Goal: Complete application form

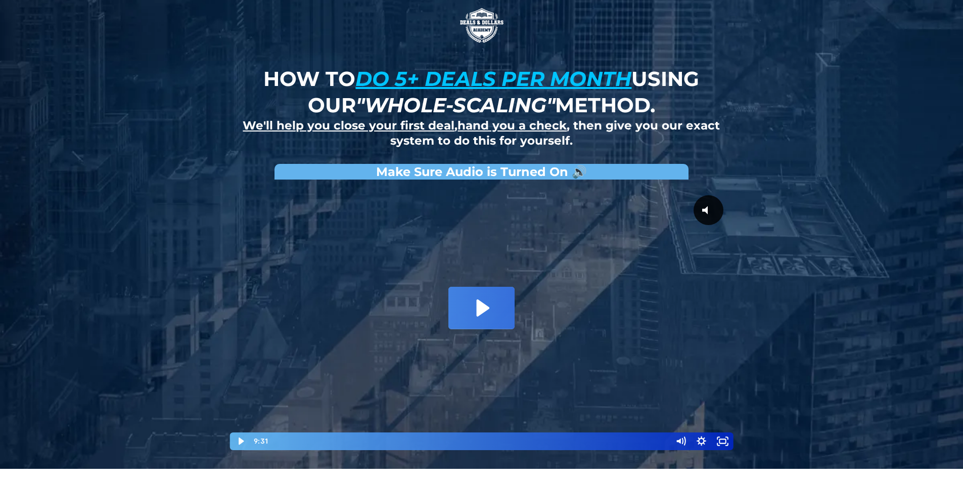
click at [483, 305] on icon "Play Video: David Choi - Whole-Scaling VSL V.2 (short)" at bounding box center [483, 307] width 13 height 17
click at [510, 289] on div at bounding box center [481, 317] width 505 height 266
click at [567, 296] on div at bounding box center [481, 317] width 505 height 266
drag, startPoint x: 555, startPoint y: 342, endPoint x: 541, endPoint y: 328, distance: 19.3
click at [541, 323] on div at bounding box center [481, 317] width 505 height 266
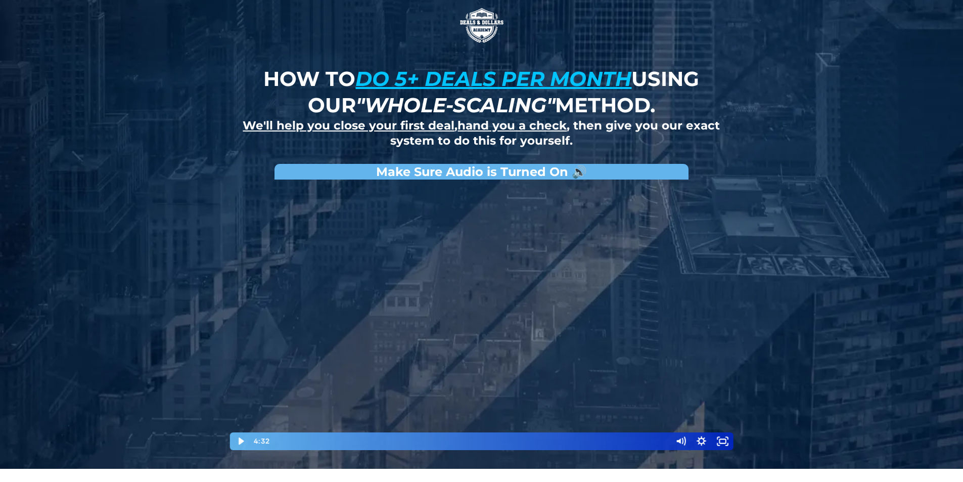
click at [557, 346] on div at bounding box center [481, 317] width 505 height 266
click at [612, 306] on div at bounding box center [481, 317] width 505 height 266
click at [448, 425] on div at bounding box center [481, 317] width 505 height 266
click at [493, 419] on div at bounding box center [481, 317] width 505 height 266
click at [491, 292] on div at bounding box center [481, 317] width 505 height 266
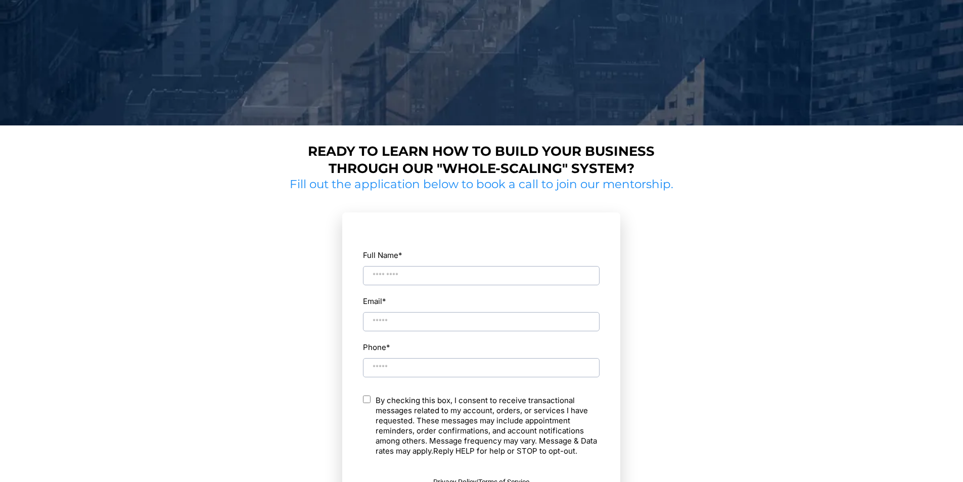
scroll to position [339, 0]
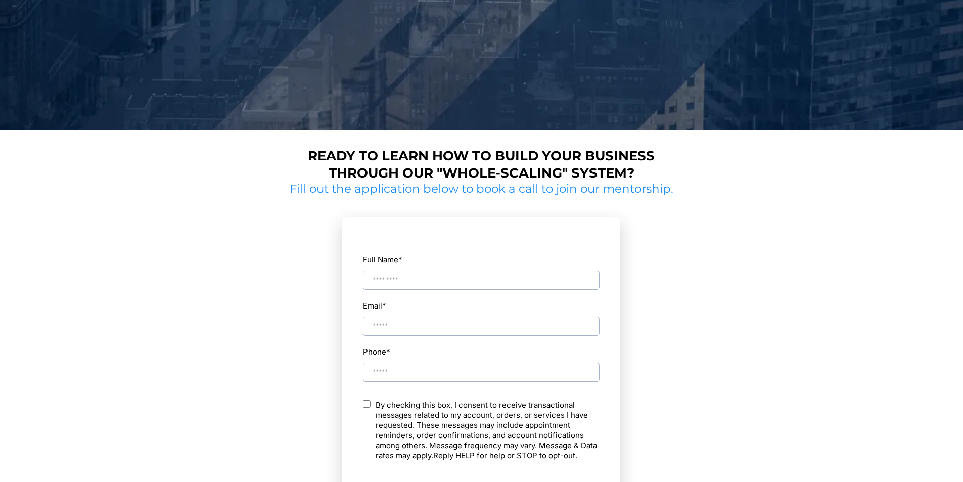
click at [473, 281] on input "Full Name *" at bounding box center [481, 279] width 237 height 19
type input "**********"
click at [439, 326] on input "Email *" at bounding box center [481, 325] width 237 height 19
type input "**********"
click at [433, 373] on input "Phone *" at bounding box center [481, 371] width 237 height 19
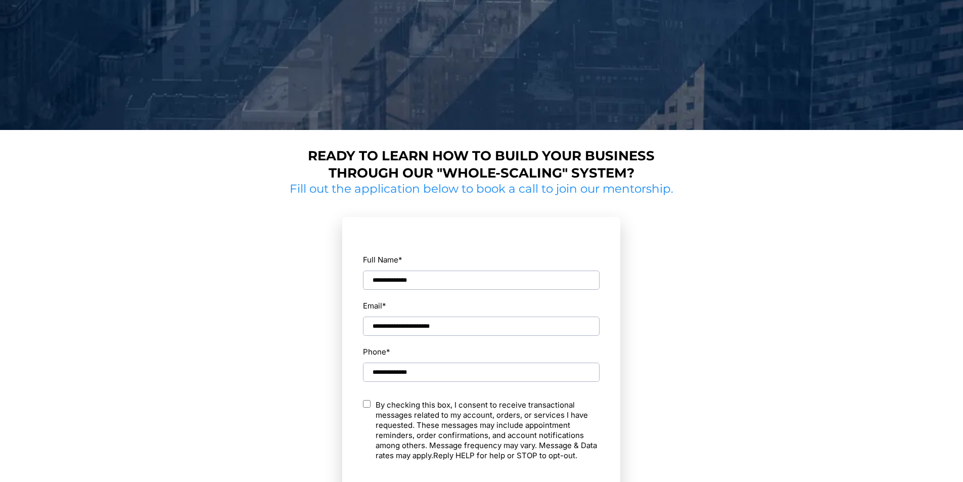
type input "**********"
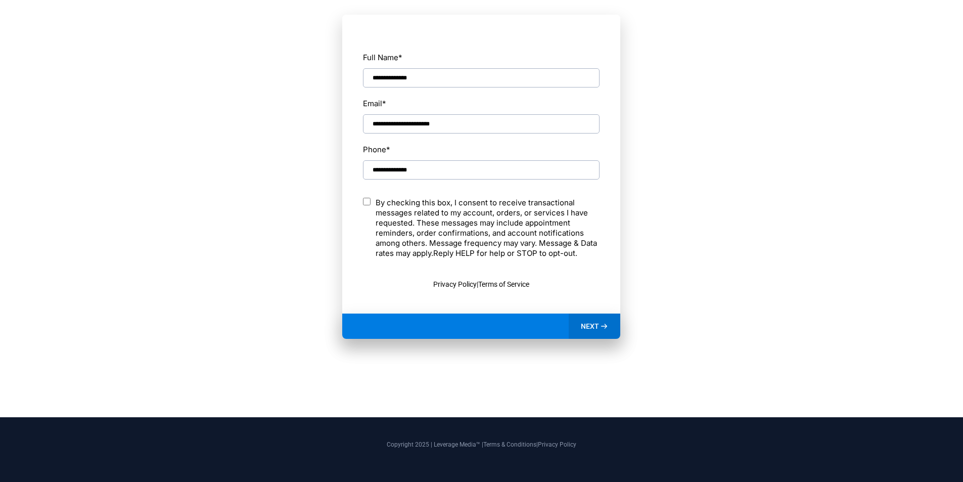
click at [592, 320] on div "NEXT" at bounding box center [595, 325] width 52 height 25
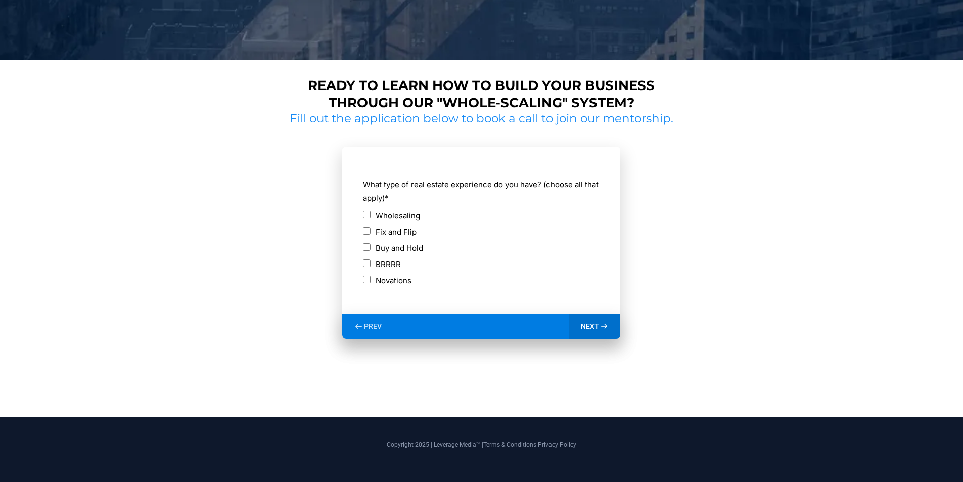
scroll to position [409, 0]
click at [367, 322] on span "PREV" at bounding box center [373, 325] width 18 height 9
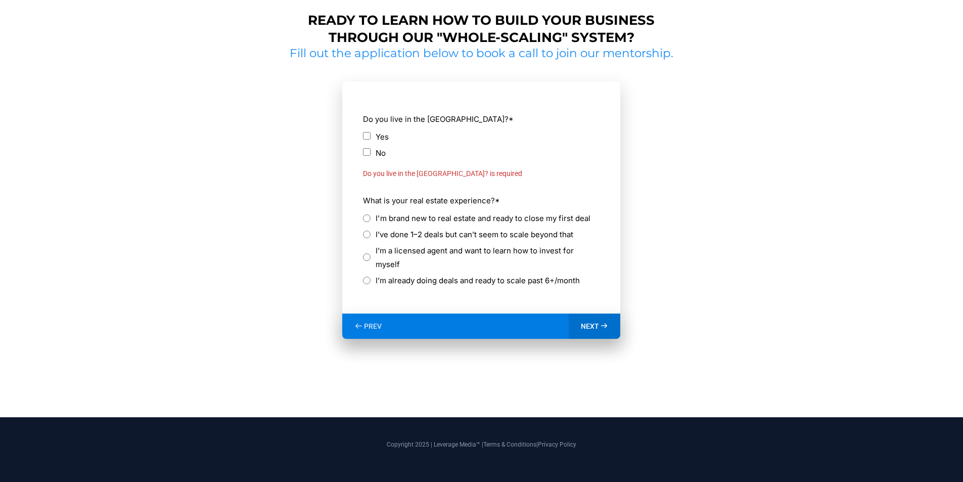
scroll to position [456, 0]
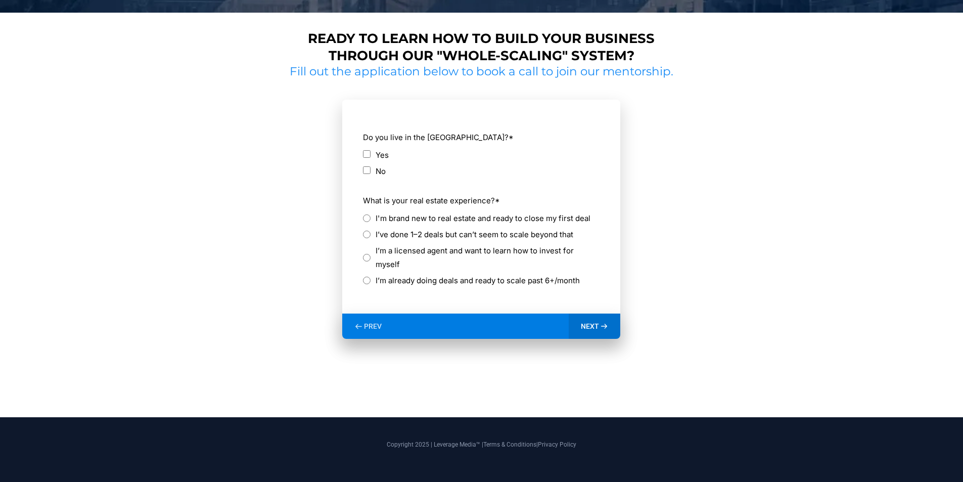
click at [598, 322] on div "NEXT" at bounding box center [595, 325] width 52 height 25
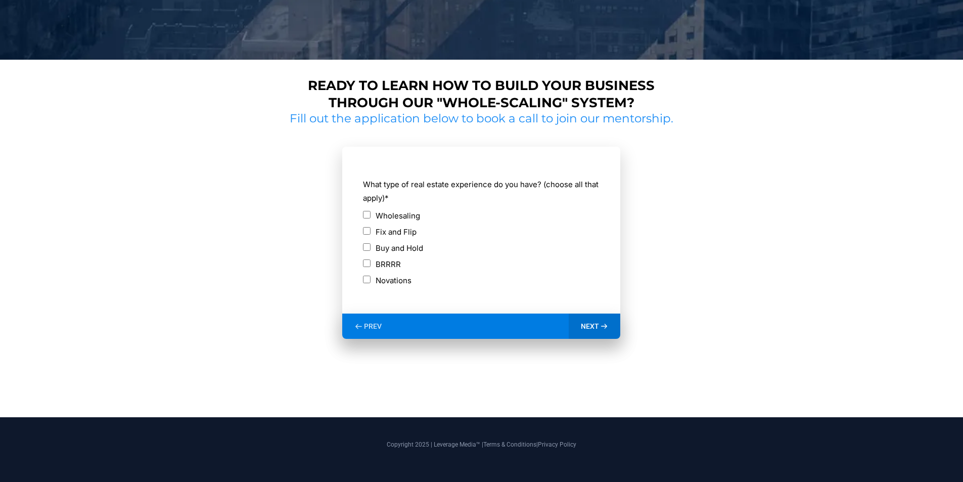
click at [367, 218] on div "Wholesaling" at bounding box center [481, 216] width 237 height 14
click at [590, 325] on span "NEXT" at bounding box center [590, 325] width 18 height 9
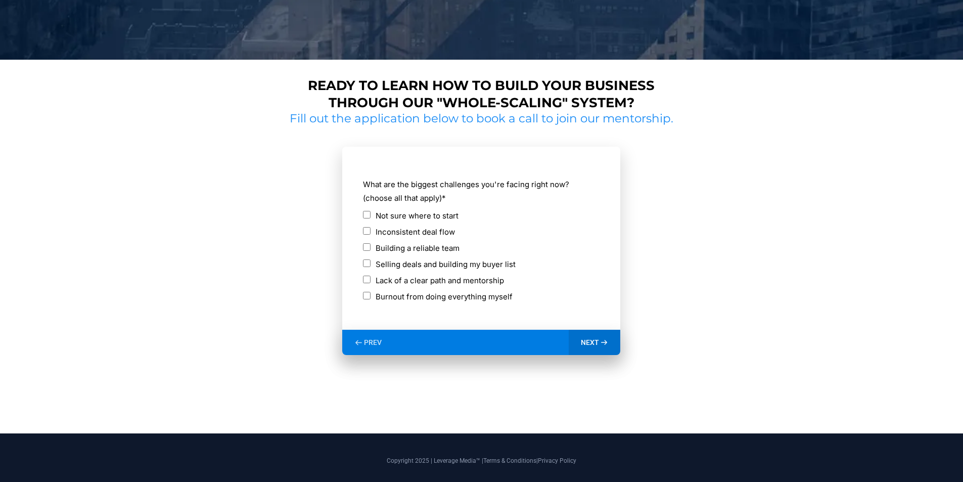
click at [362, 227] on form "**********" at bounding box center [481, 238] width 278 height 183
click at [361, 230] on form "**********" at bounding box center [481, 238] width 278 height 183
click at [367, 242] on div "Building a reliable team" at bounding box center [481, 248] width 237 height 14
click at [585, 341] on span "NEXT" at bounding box center [590, 342] width 18 height 9
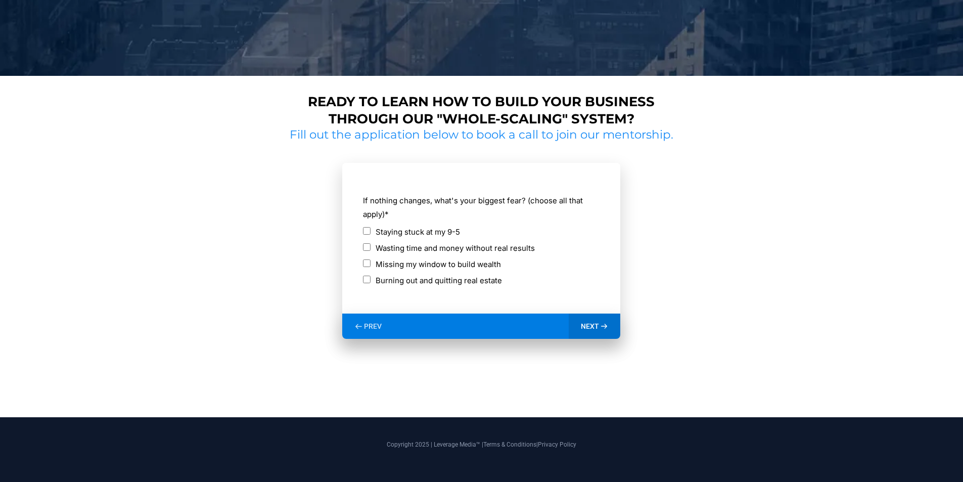
scroll to position [393, 0]
click at [369, 252] on div "Wasting time and money without real results" at bounding box center [481, 248] width 237 height 14
click at [599, 327] on div "NEXT" at bounding box center [595, 325] width 52 height 25
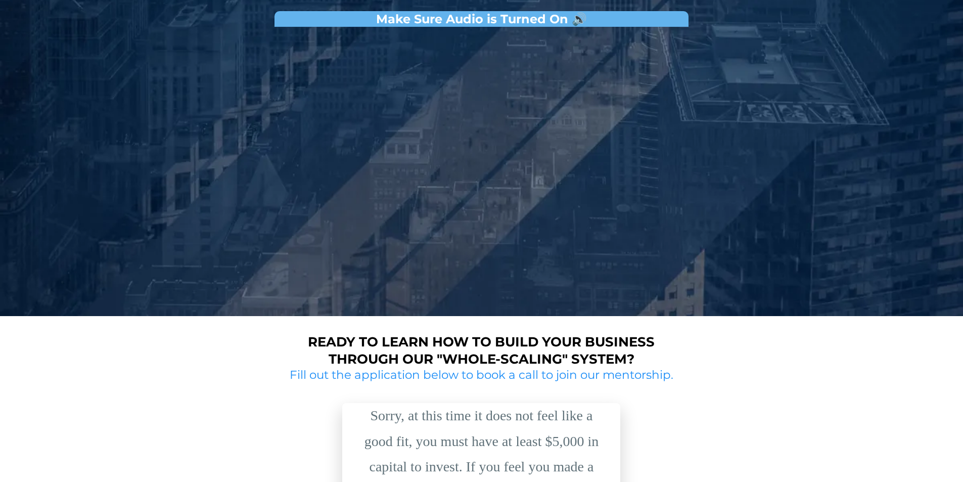
scroll to position [66, 0]
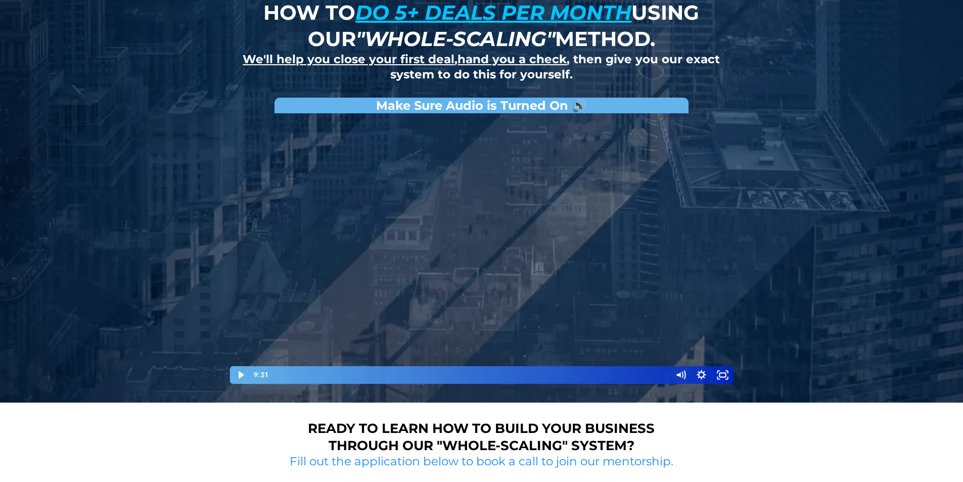
click at [479, 262] on div at bounding box center [481, 251] width 505 height 266
click at [432, 189] on div at bounding box center [481, 251] width 505 height 266
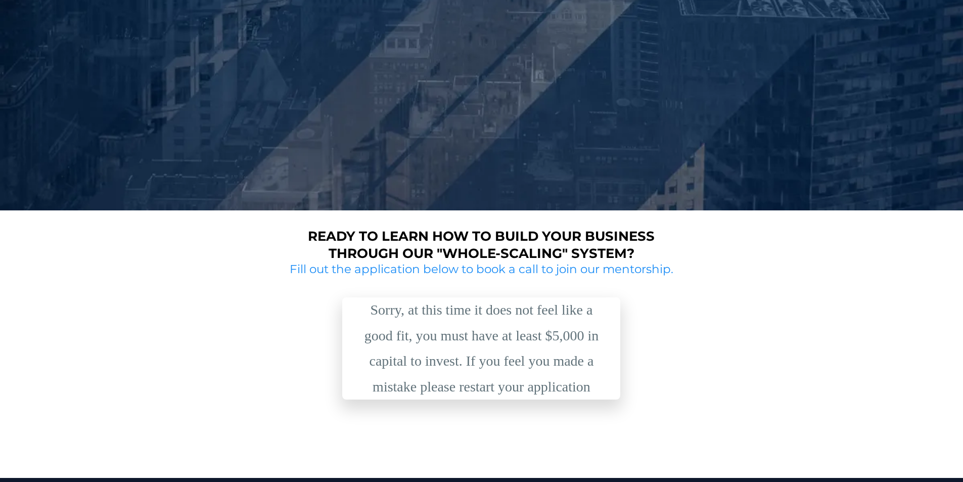
scroll to position [319, 0]
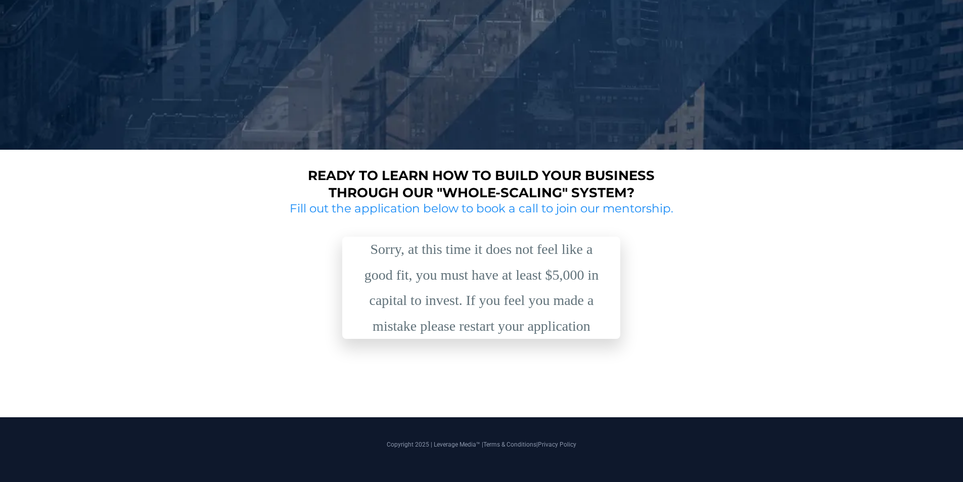
drag, startPoint x: 436, startPoint y: 220, endPoint x: 607, endPoint y: 8, distance: 272.5
click at [436, 213] on div "Ready to learn how to build your business through our "whole-scaling" system? F…" at bounding box center [481, 275] width 391 height 217
